Goal: Task Accomplishment & Management: Complete application form

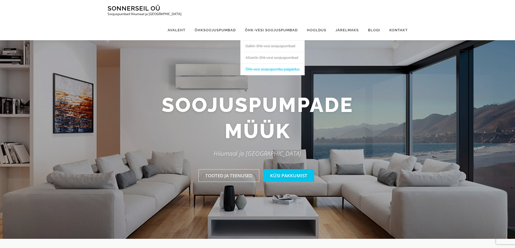
click at [265, 64] on link "Õhk-vesi soojuspumba paigaldus" at bounding box center [273, 70] width 64 height 12
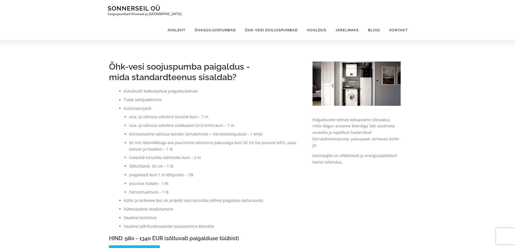
click at [349, 85] on img at bounding box center [357, 84] width 88 height 44
click at [366, 85] on img at bounding box center [357, 84] width 88 height 44
click at [395, 20] on link "Kontakt" at bounding box center [396, 30] width 23 height 20
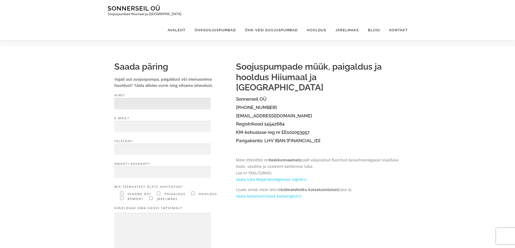
click at [134, 102] on input "Nimi*" at bounding box center [162, 104] width 96 height 12
type input "Andrus Talvari"
type input "andrustalvari@gmail.com"
type input "5151528"
click at [136, 172] on input "Objekti asukoht*" at bounding box center [162, 173] width 96 height 12
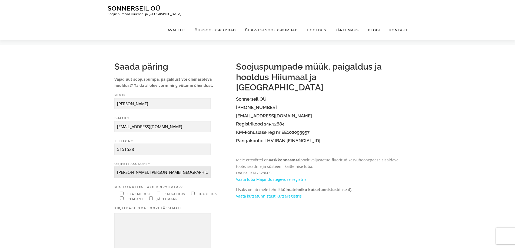
scroll to position [0, 3]
type input "Lõpe küla, lõpe tee, Talvemarja talu, Hiiumaa vald"
click at [123, 194] on input"] "Contact form" at bounding box center [122, 194] width 4 height 4
checkbox input"] "true"
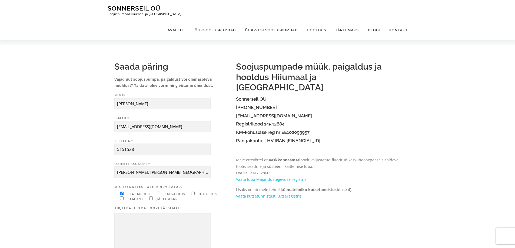
click at [159, 194] on input"] "Contact form" at bounding box center [159, 194] width 4 height 4
checkbox input"] "true"
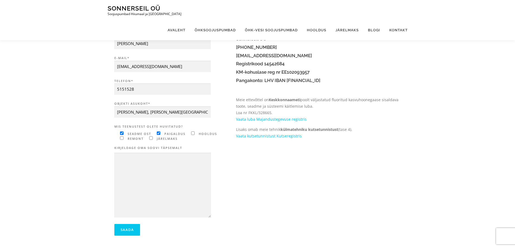
scroll to position [62, 0]
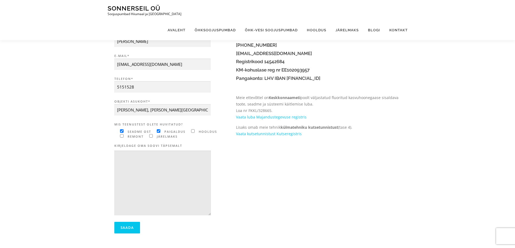
click at [166, 164] on textarea "Contact form" at bounding box center [162, 183] width 97 height 65
drag, startPoint x: 136, startPoint y: 156, endPoint x: 165, endPoint y: 162, distance: 29.9
click at [165, 162] on textarea "Tere, oleks soov uurida õhk-vesi küttelahendust eramule." at bounding box center [162, 183] width 97 height 65
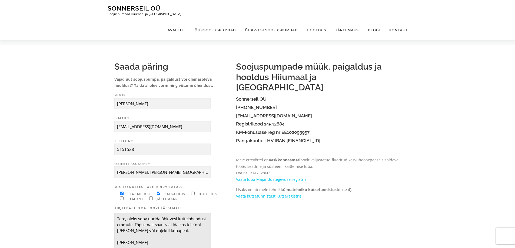
scroll to position [102, 0]
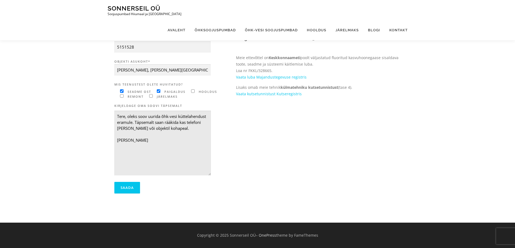
drag, startPoint x: 125, startPoint y: 119, endPoint x: 163, endPoint y: 145, distance: 46.7
click at [163, 145] on textarea "Tere, oleks soov uurida õhk-vesi küttelahendust eramule. Täpsemalt saan rääkida…" at bounding box center [162, 143] width 97 height 65
type textarea "Tere, oleks soov uurida õhk-vesi küttelahendust eramule. Täpsemalt saan rääkida…"
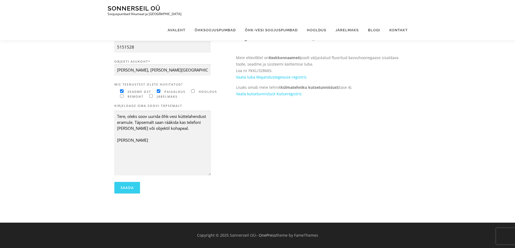
click at [127, 187] on input "Saada" at bounding box center [127, 188] width 26 height 12
